Goal: Transaction & Acquisition: Subscribe to service/newsletter

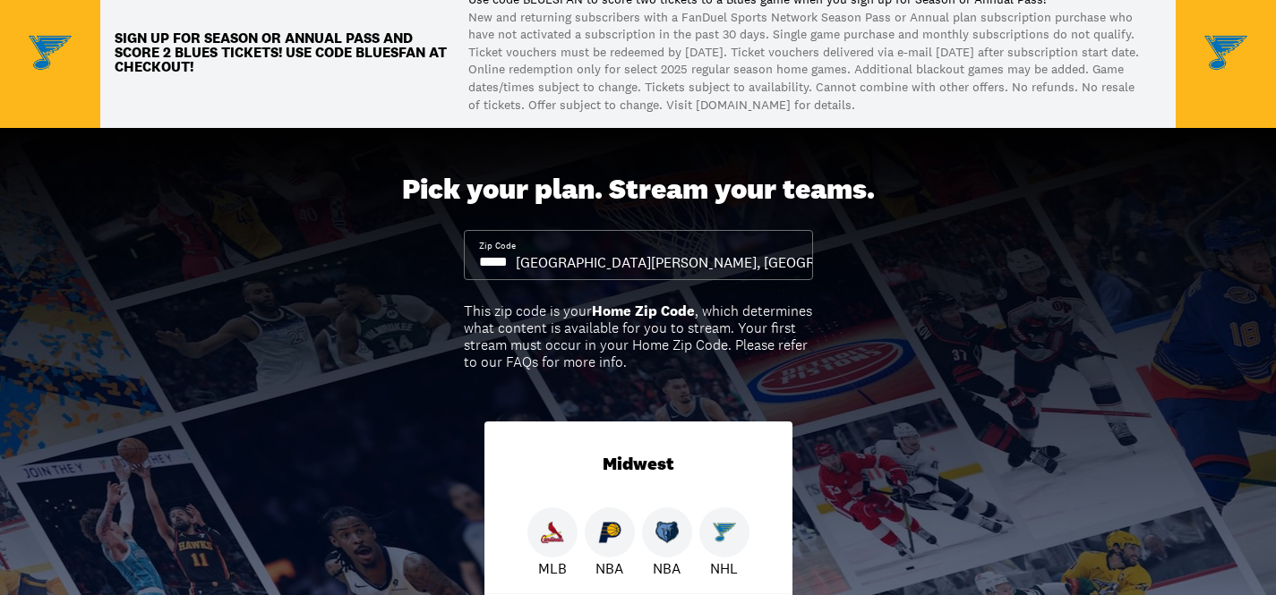
scroll to position [107, 0]
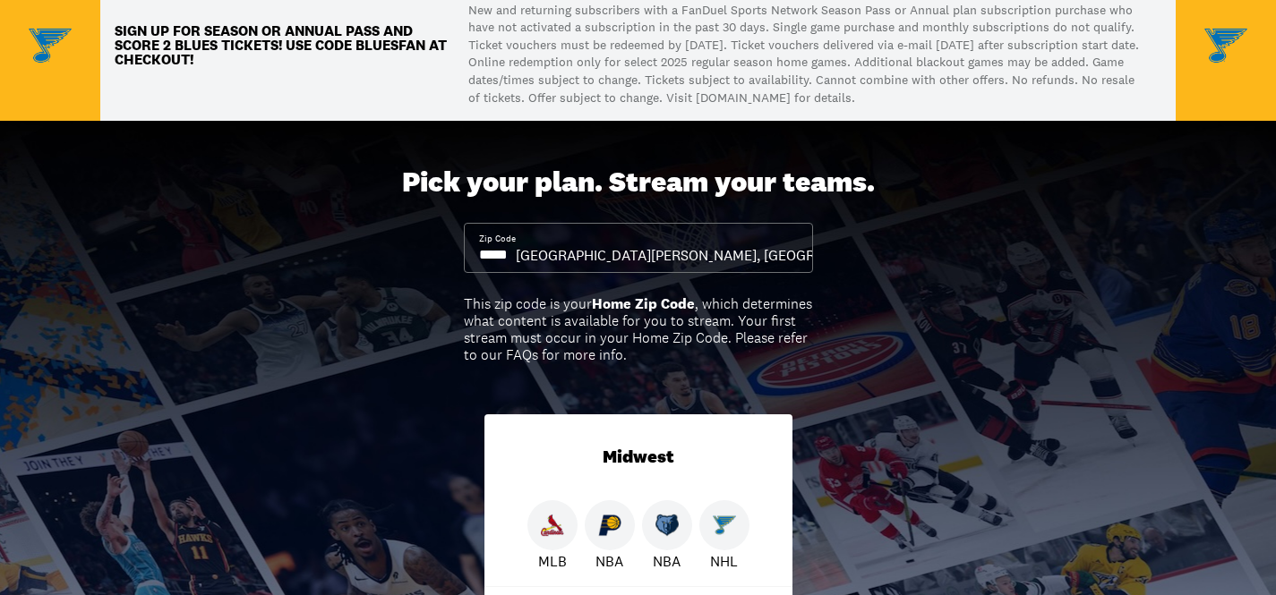
drag, startPoint x: 522, startPoint y: 258, endPoint x: 501, endPoint y: 257, distance: 20.6
click at [502, 257] on input at bounding box center [497, 255] width 37 height 20
click at [501, 257] on input at bounding box center [497, 255] width 37 height 20
click at [502, 256] on input at bounding box center [497, 255] width 37 height 20
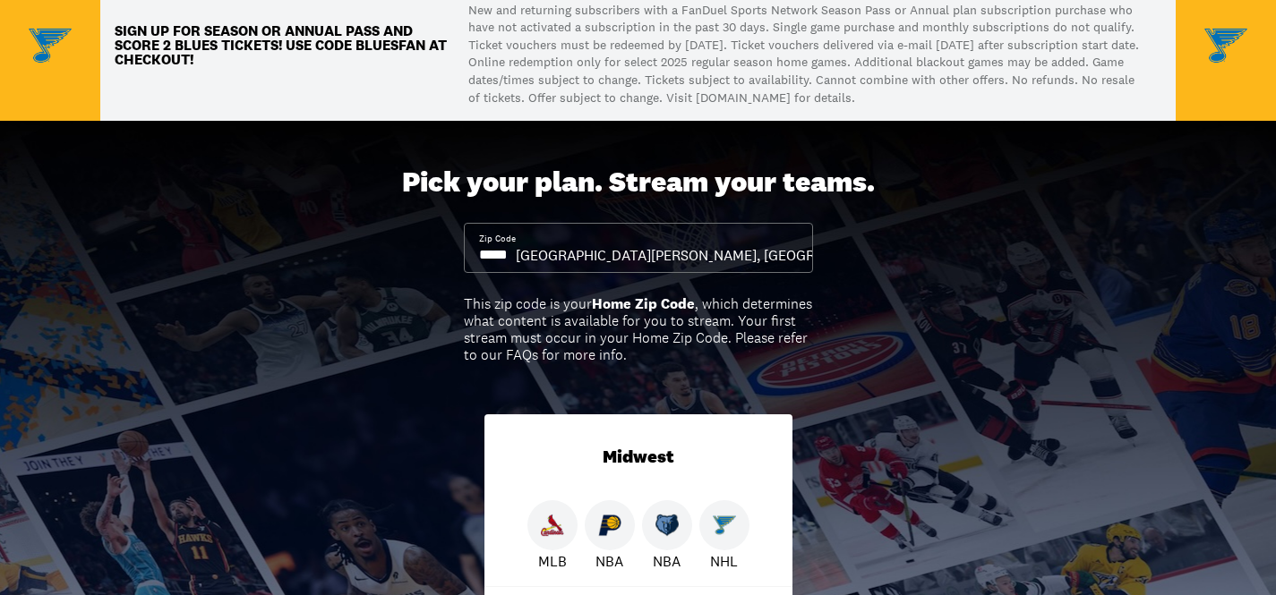
click at [502, 256] on input at bounding box center [497, 255] width 37 height 20
drag, startPoint x: 532, startPoint y: 251, endPoint x: 429, endPoint y: 241, distance: 103.4
click at [429, 241] on div "Pick your plan. Stream your teams. Zip Code City, [GEOGRAPHIC_DATA][PERSON_NAME…" at bounding box center [638, 489] width 1276 height 737
click at [516, 257] on input at bounding box center [497, 255] width 37 height 20
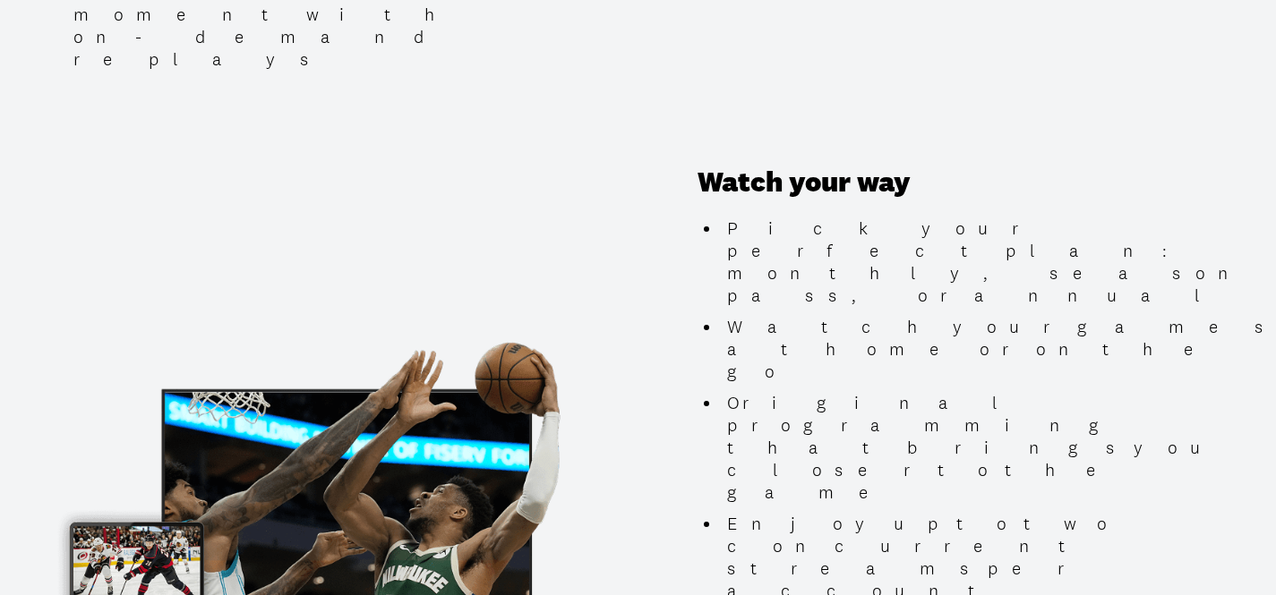
scroll to position [1733, 0]
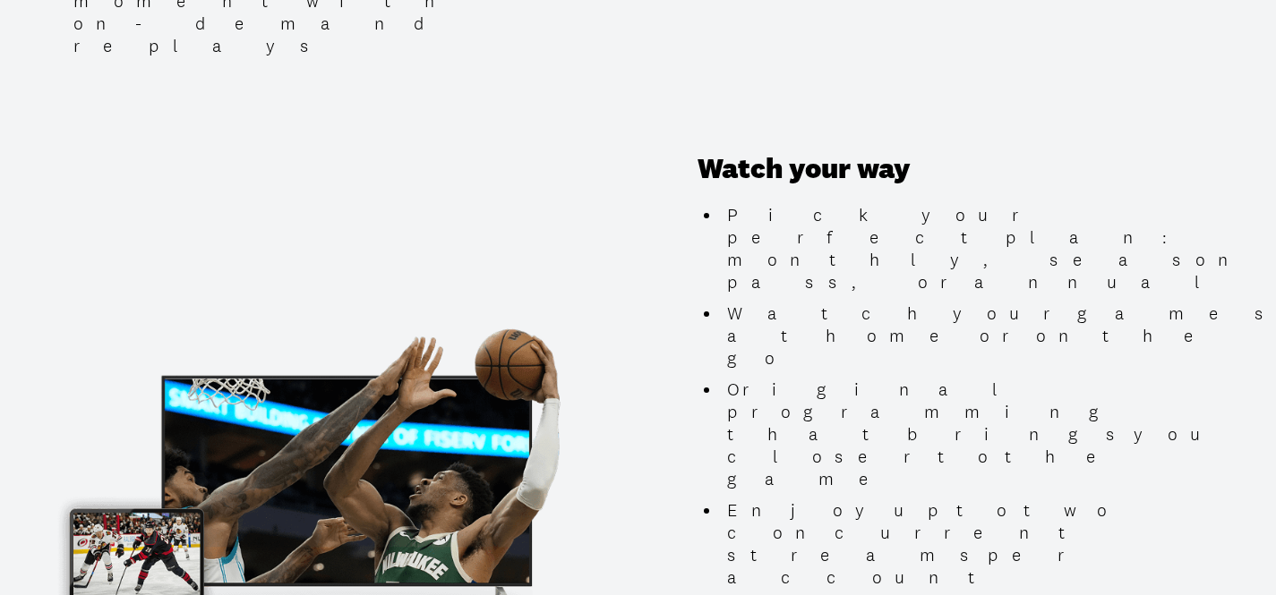
type input "*****"
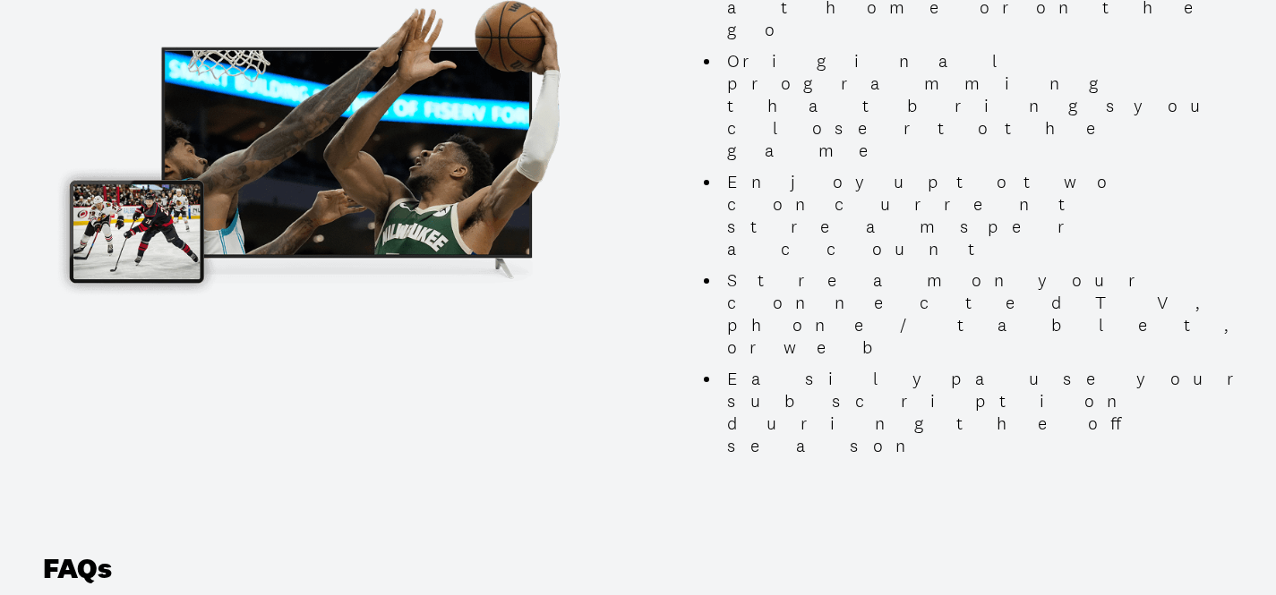
scroll to position [2050, 0]
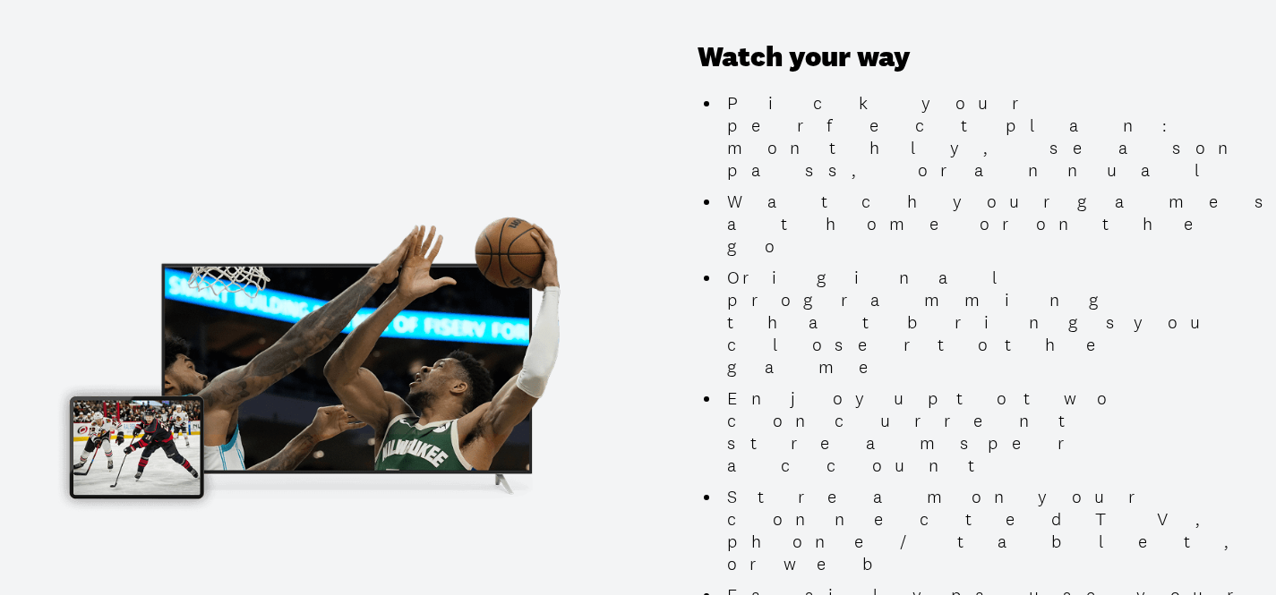
scroll to position [1676, 0]
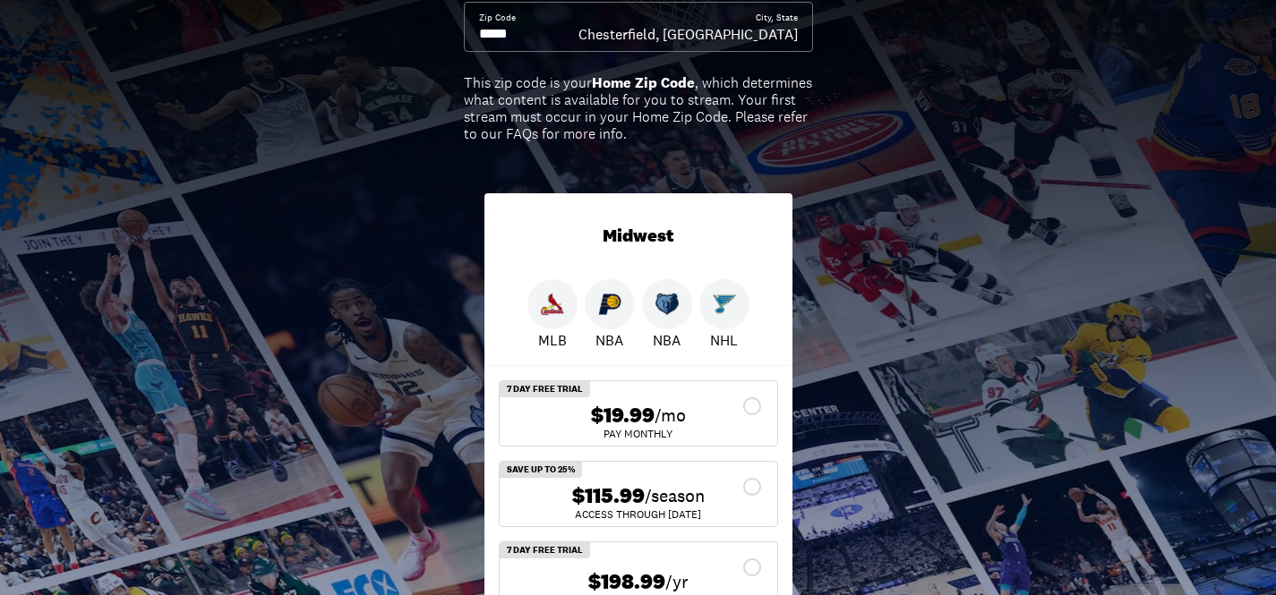
scroll to position [0, 0]
